Goal: Transaction & Acquisition: Purchase product/service

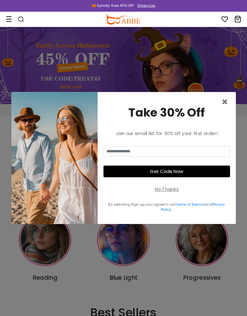
scroll to position [1, 0]
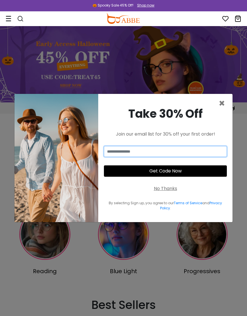
click at [123, 157] on input "email" at bounding box center [165, 151] width 123 height 11
type input "**********"
click at [173, 177] on button "Get Code Now" at bounding box center [165, 170] width 123 height 11
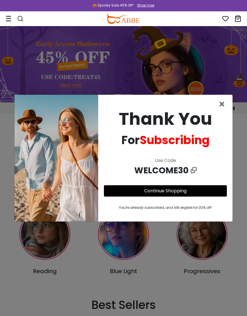
click at [168, 194] on link "Continue Shopping" at bounding box center [165, 191] width 42 height 7
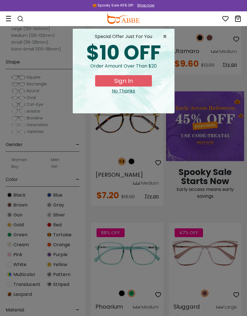
scroll to position [232, 0]
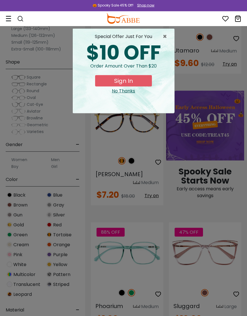
click at [167, 37] on span "×" at bounding box center [166, 36] width 7 height 7
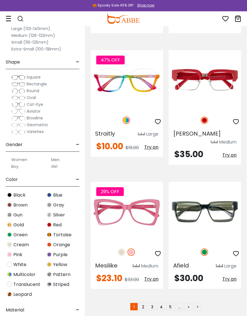
scroll to position [0, 0]
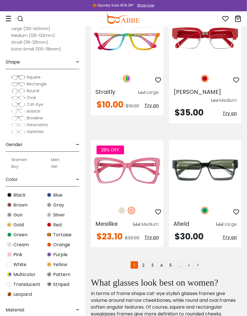
click at [62, 273] on span "Pattern" at bounding box center [61, 274] width 17 height 7
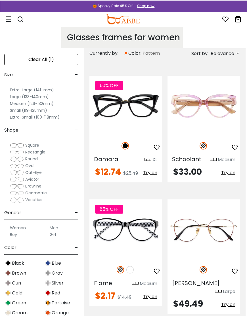
scroll to position [0, 1]
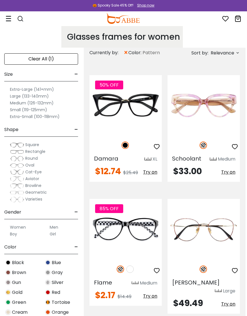
click at [22, 226] on label "Women" at bounding box center [18, 227] width 16 height 7
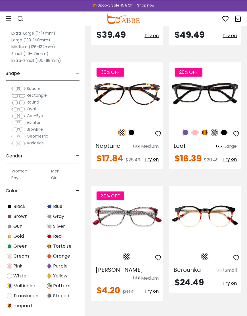
scroll to position [924, 0]
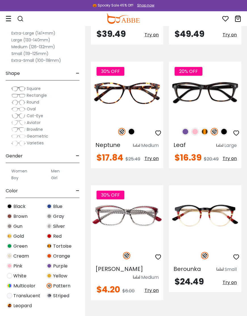
click at [152, 287] on span "Try on" at bounding box center [151, 290] width 14 height 7
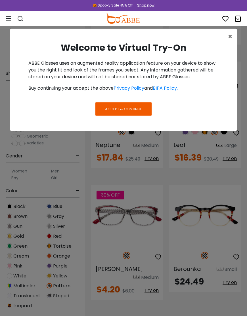
click at [136, 110] on span "Accept & Continue" at bounding box center [123, 108] width 37 height 5
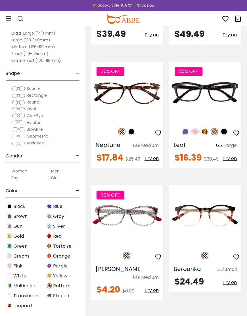
click at [0, 0] on img at bounding box center [0, 0] width 0 height 0
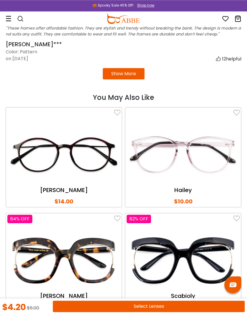
scroll to position [1186, 0]
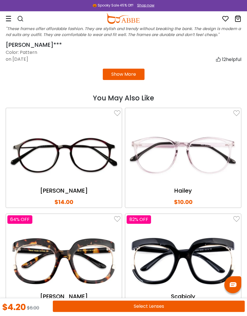
click at [214, 162] on img at bounding box center [183, 155] width 113 height 56
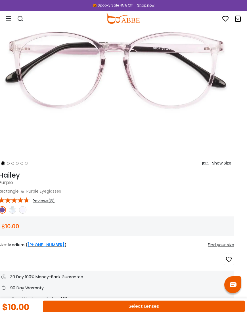
scroll to position [69, 0]
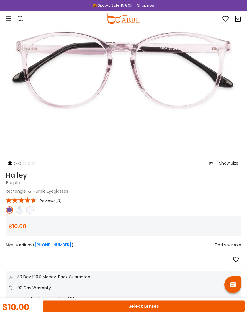
click at [31, 212] on img at bounding box center [29, 209] width 7 height 7
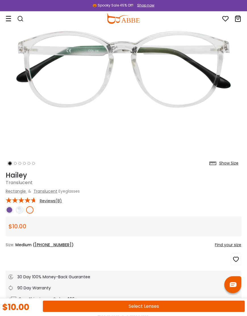
click at [22, 210] on img at bounding box center [19, 209] width 7 height 7
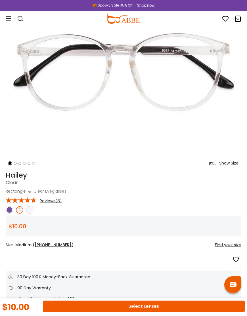
click at [9, 209] on img at bounding box center [9, 209] width 7 height 7
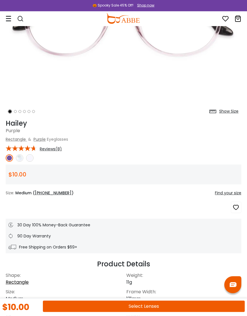
scroll to position [92, 0]
